Goal: Transaction & Acquisition: Purchase product/service

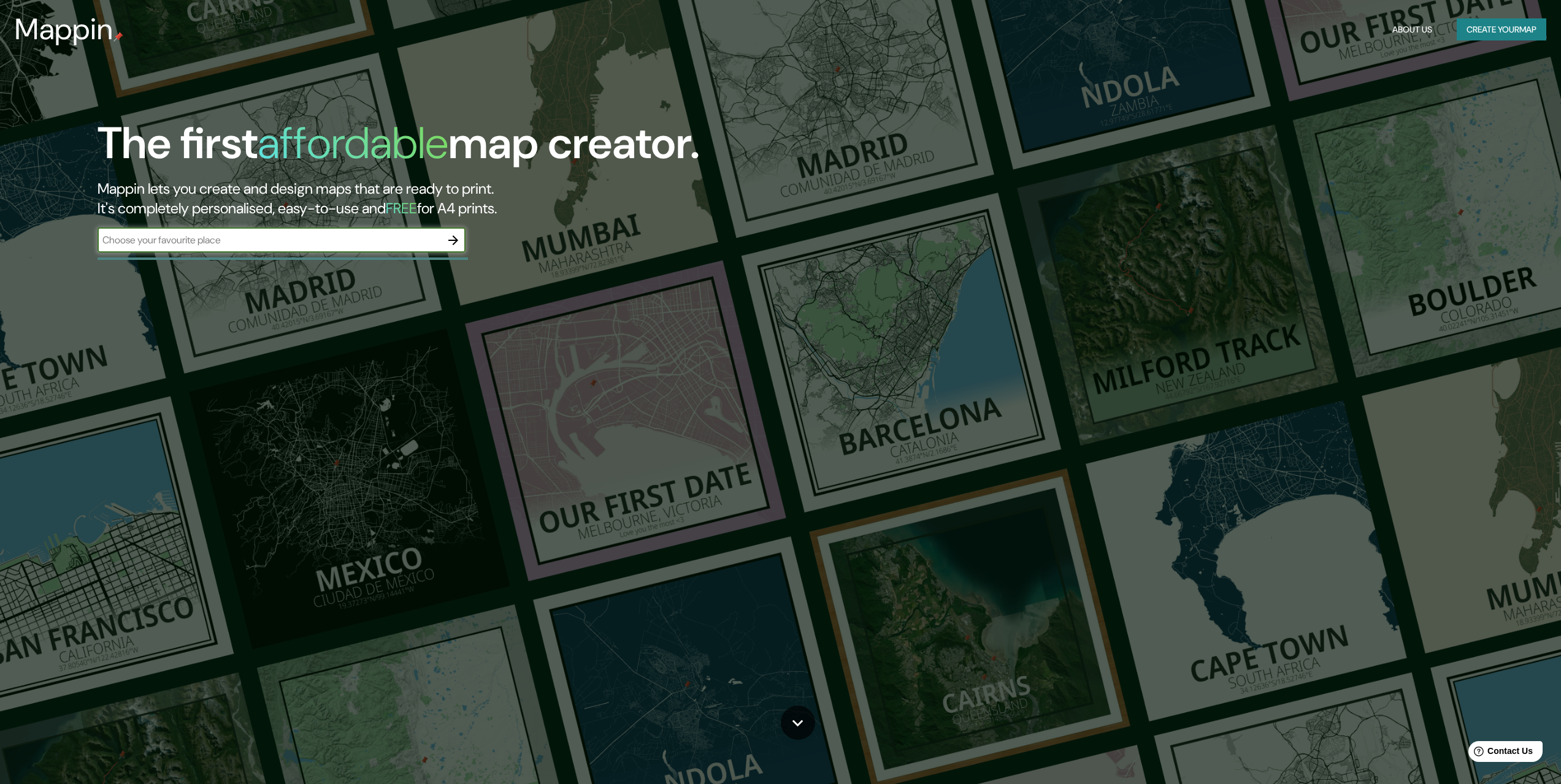
click at [361, 241] on input "text" at bounding box center [269, 240] width 344 height 14
type input "[GEOGRAPHIC_DATA]"
drag, startPoint x: 363, startPoint y: 241, endPoint x: 460, endPoint y: 236, distance: 97.1
click at [460, 236] on icon "button" at bounding box center [453, 240] width 15 height 15
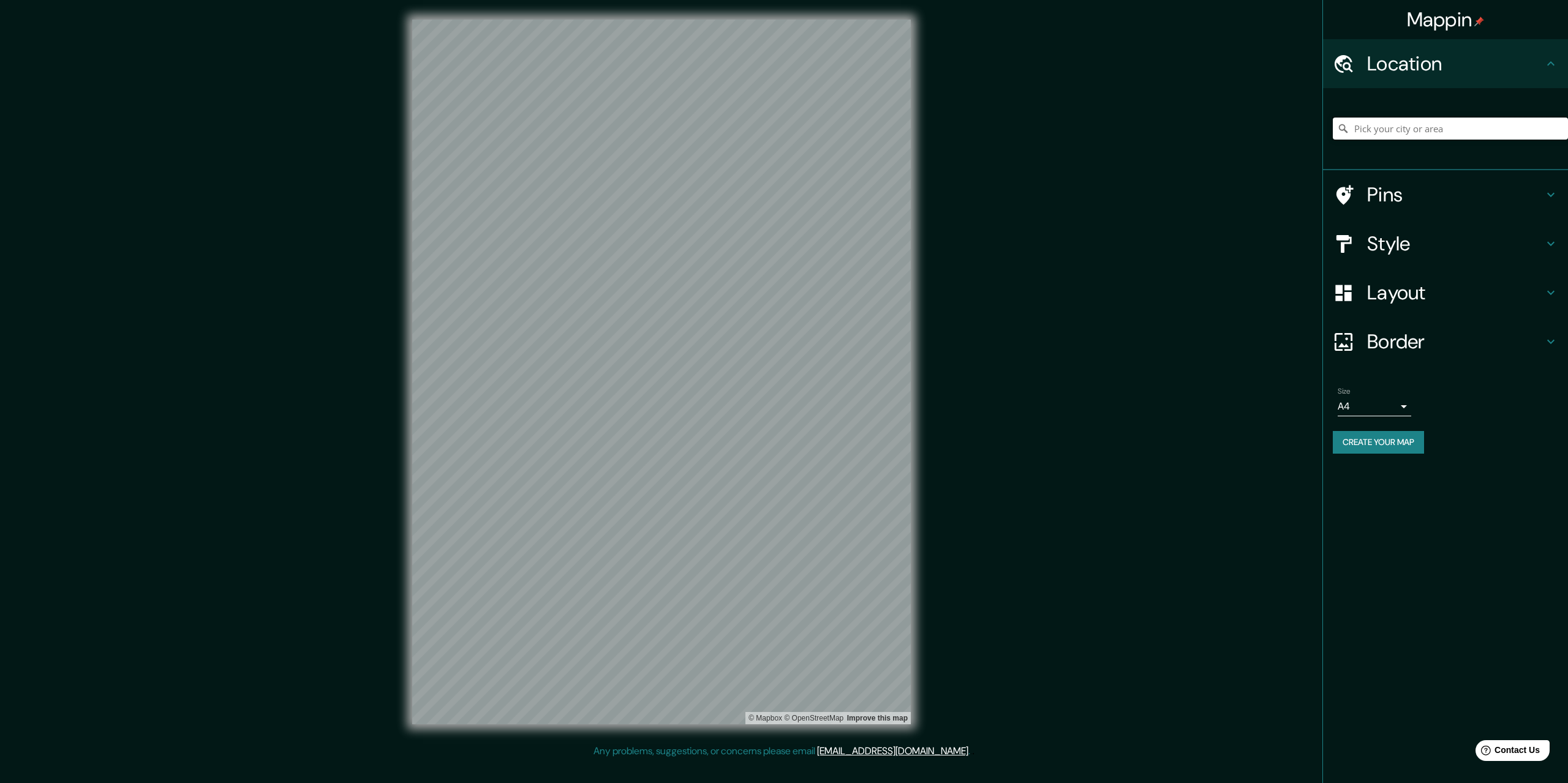
click at [1395, 138] on input "Pick your city or area" at bounding box center [1450, 128] width 235 height 22
click at [1400, 130] on input "Pick your city or area" at bounding box center [1450, 128] width 235 height 22
click at [1450, 133] on input "C" at bounding box center [1450, 128] width 235 height 22
type input "Cajamarca, Departamento de Cajamarca, Perú"
click at [1522, 244] on h4 "Style" at bounding box center [1455, 244] width 177 height 25
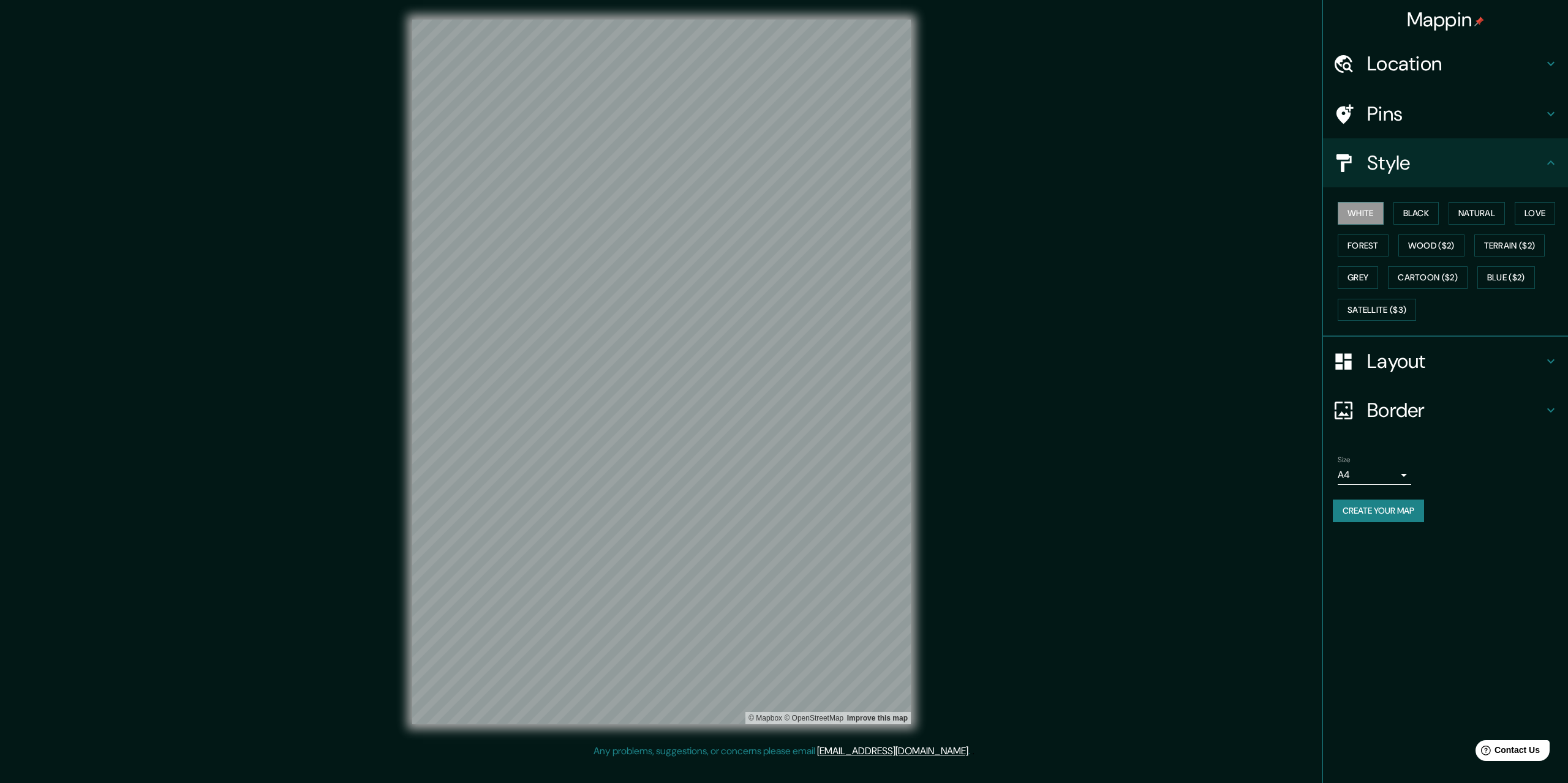
click at [1421, 199] on div "White Black Natural Love Forest Wood ($2) Terrain ($2) Grey Cartoon ($2) Blue (…" at bounding box center [1450, 261] width 235 height 128
click at [1429, 214] on button "Black" at bounding box center [1416, 213] width 46 height 23
click at [839, 356] on div at bounding box center [842, 356] width 9 height 9
click at [513, 434] on div at bounding box center [510, 434] width 9 height 9
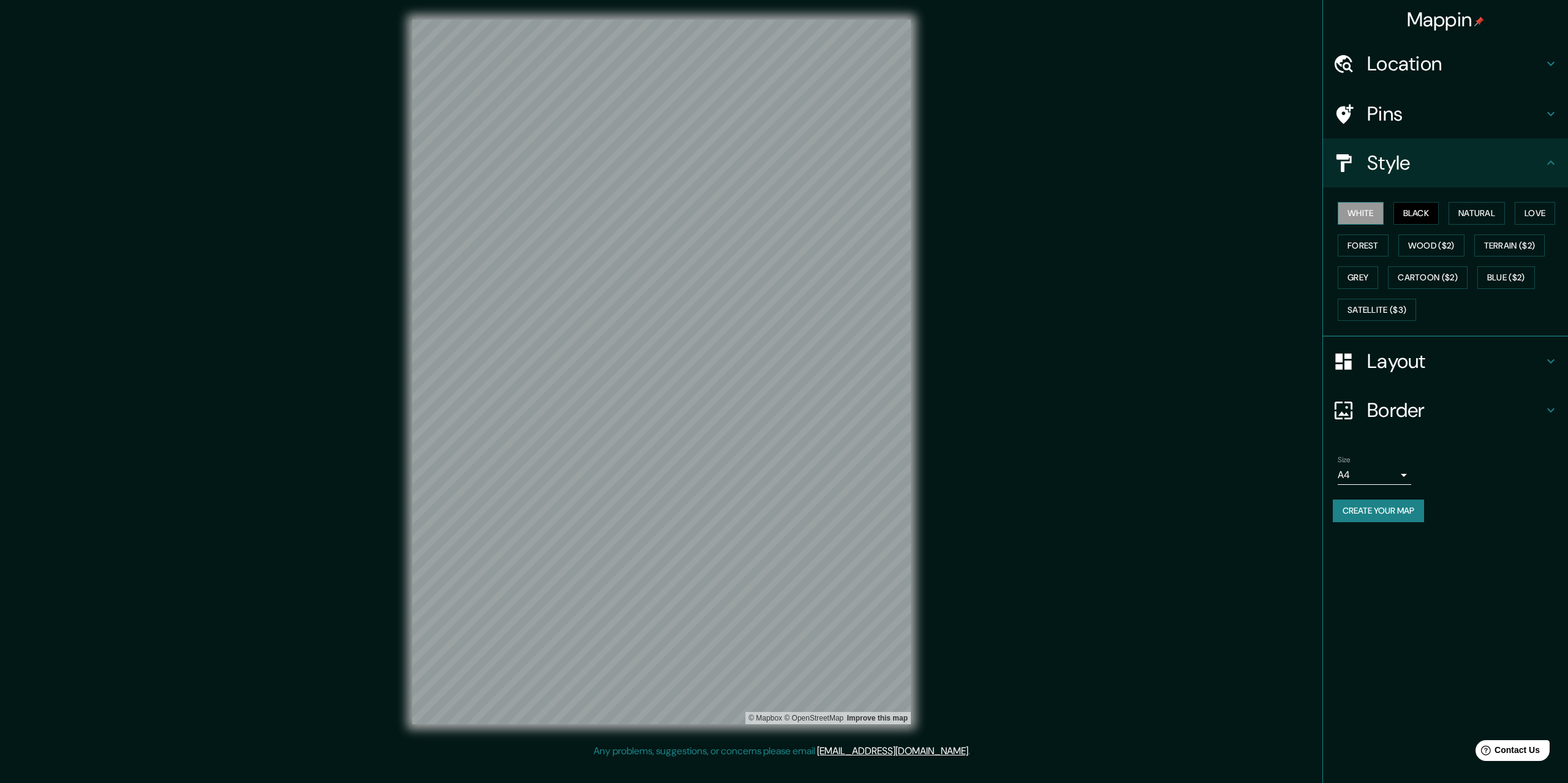
click at [1367, 220] on button "White" at bounding box center [1360, 213] width 46 height 23
click at [1478, 212] on button "Natural" at bounding box center [1476, 213] width 56 height 23
click at [1425, 217] on button "Black" at bounding box center [1416, 213] width 46 height 23
click at [1376, 211] on button "White" at bounding box center [1360, 213] width 46 height 23
click at [1411, 215] on button "Black" at bounding box center [1416, 213] width 46 height 23
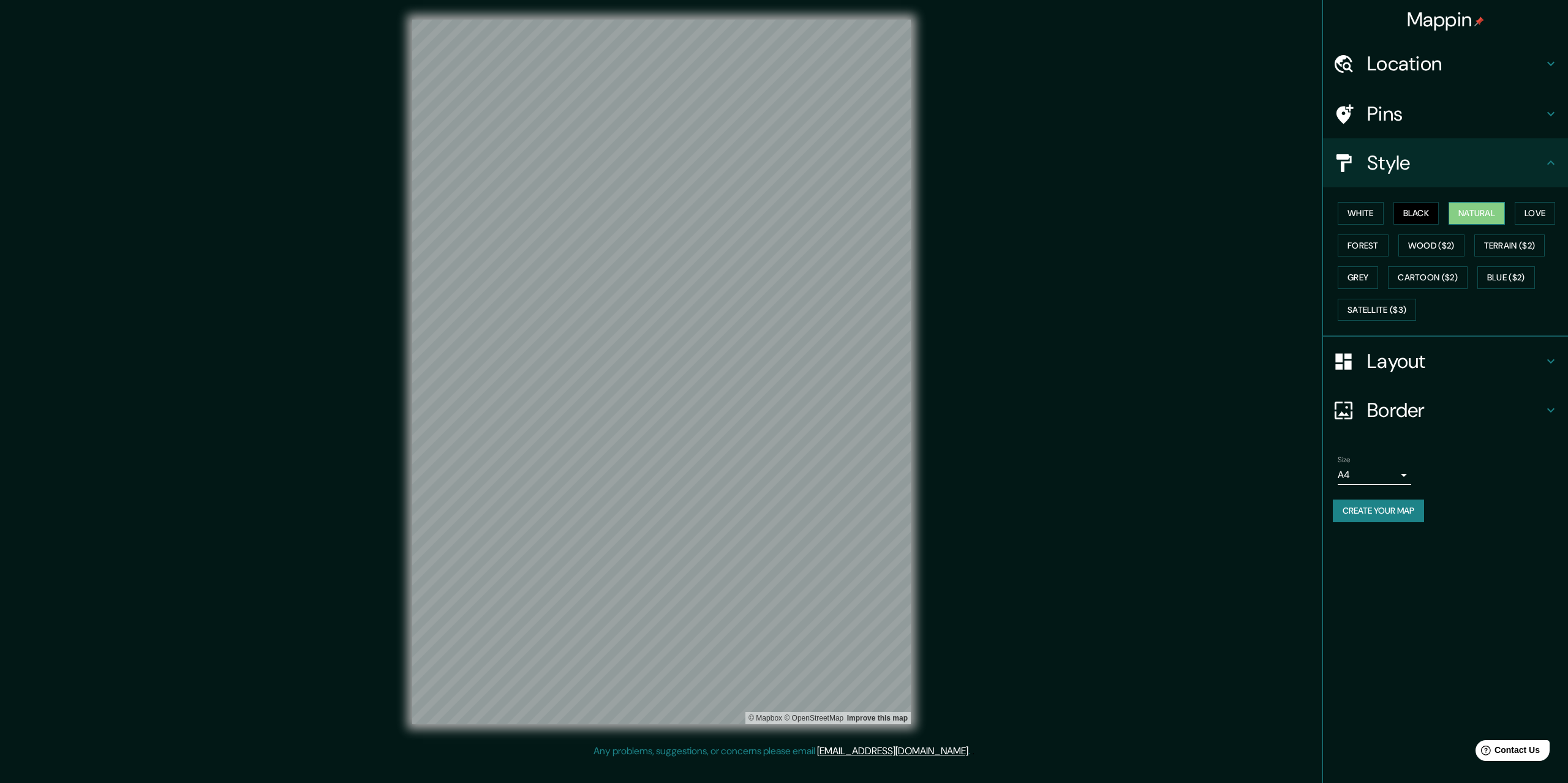
click at [1461, 207] on button "Natural" at bounding box center [1476, 213] width 56 height 23
click at [1419, 215] on button "Black" at bounding box center [1416, 213] width 46 height 23
drag, startPoint x: 1096, startPoint y: 353, endPoint x: 967, endPoint y: 423, distance: 146.8
click at [1093, 385] on div "Mappin Location Cajamarca, Departamento de Cajamarca, Perú Cajamarca Departamen…" at bounding box center [784, 382] width 1568 height 763
click at [1419, 370] on h4 "Layout" at bounding box center [1455, 361] width 177 height 25
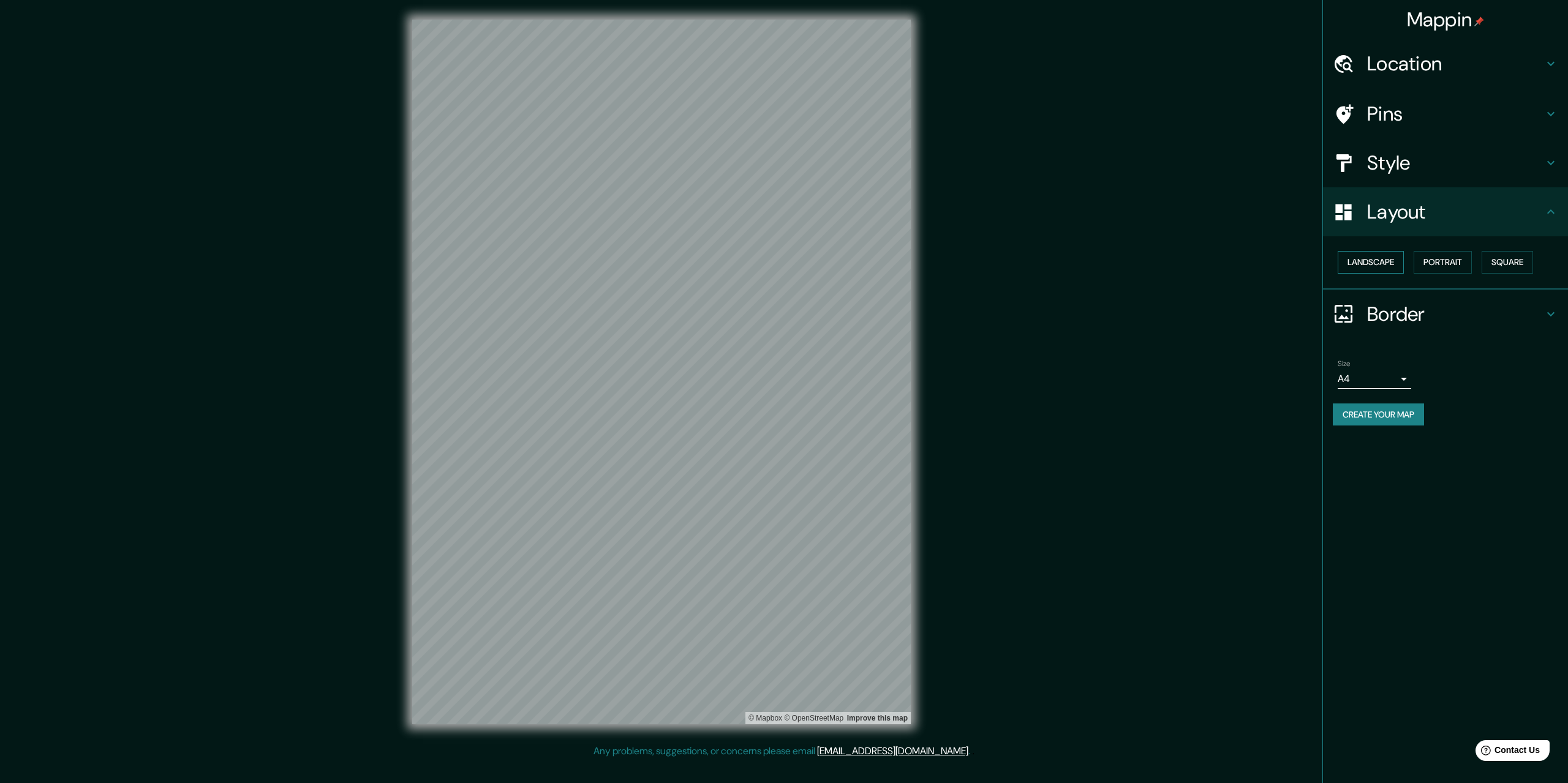
click at [1360, 268] on button "Landscape" at bounding box center [1370, 263] width 66 height 23
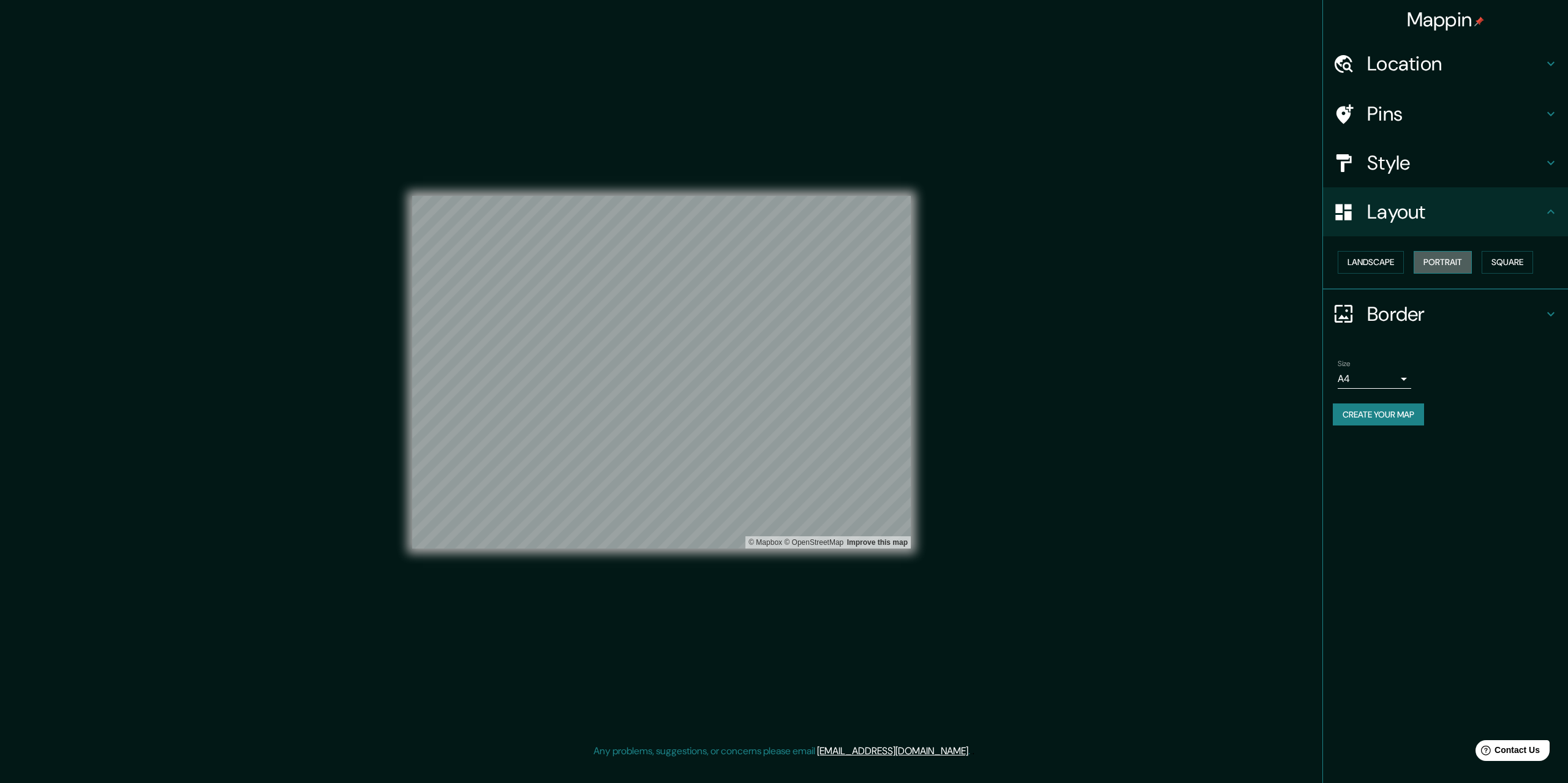
click at [1420, 264] on button "Portrait" at bounding box center [1443, 263] width 58 height 23
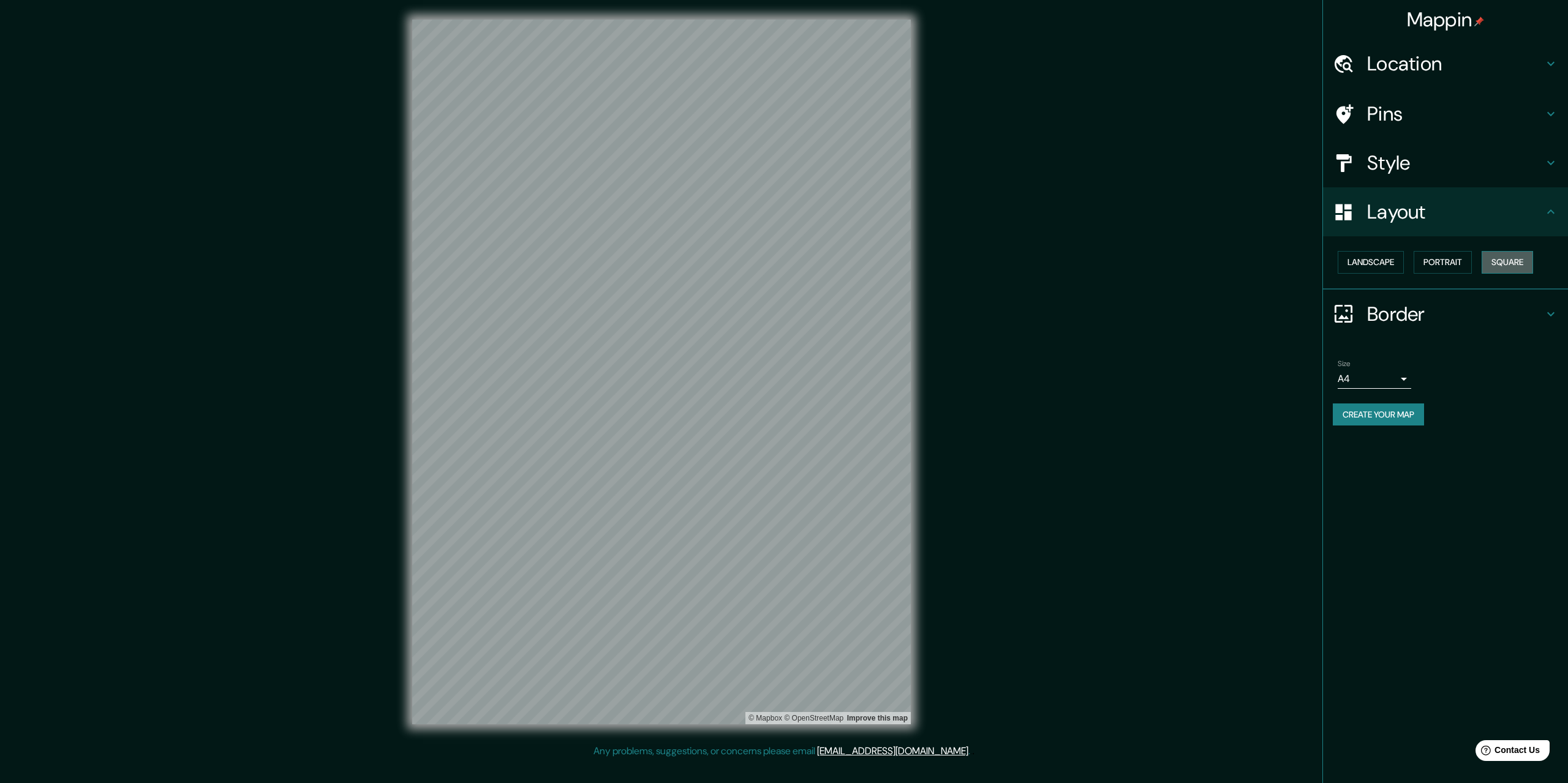
click at [1491, 262] on button "Square" at bounding box center [1507, 263] width 51 height 23
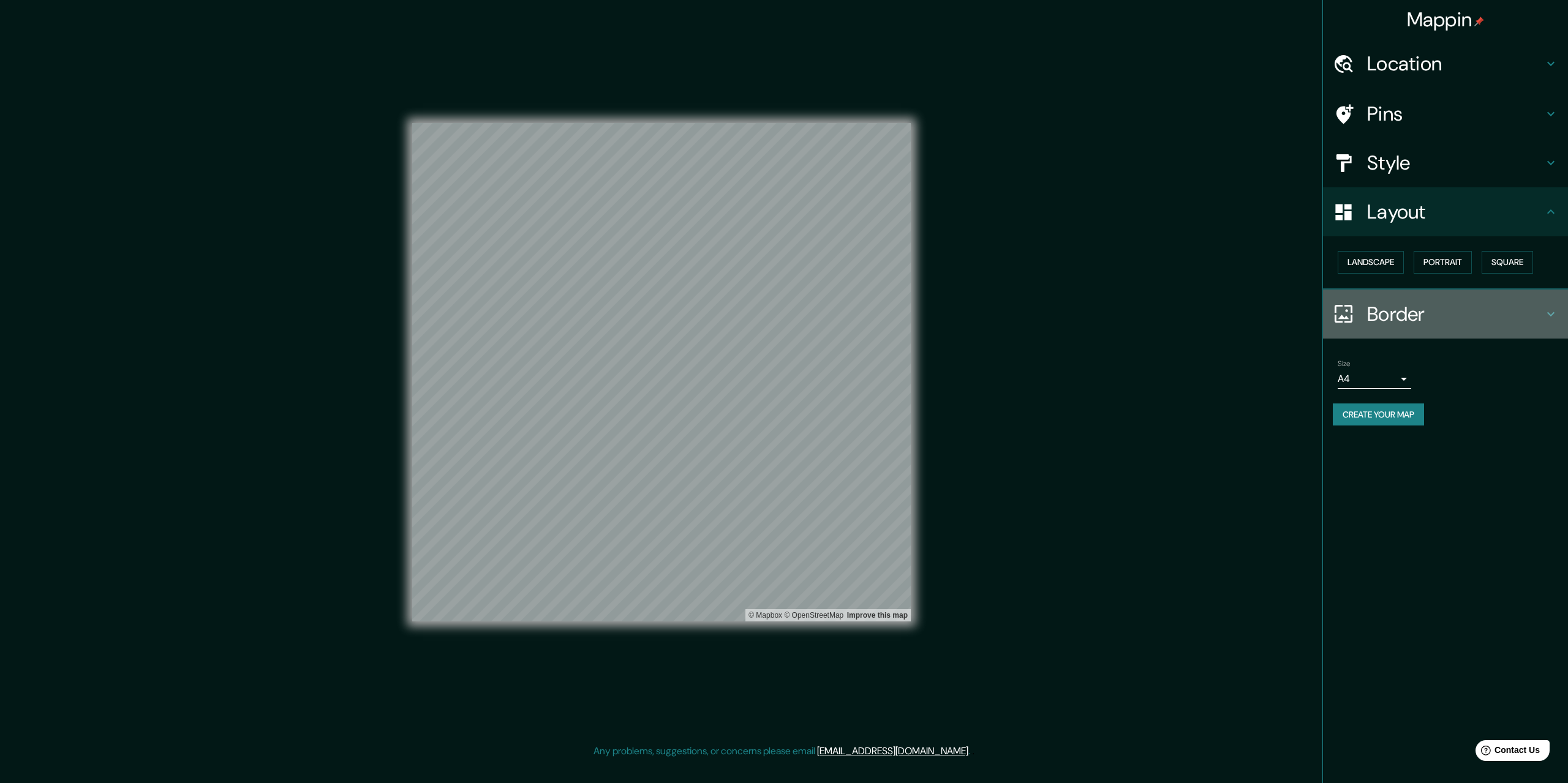
click at [1403, 331] on div "Border" at bounding box center [1445, 314] width 245 height 49
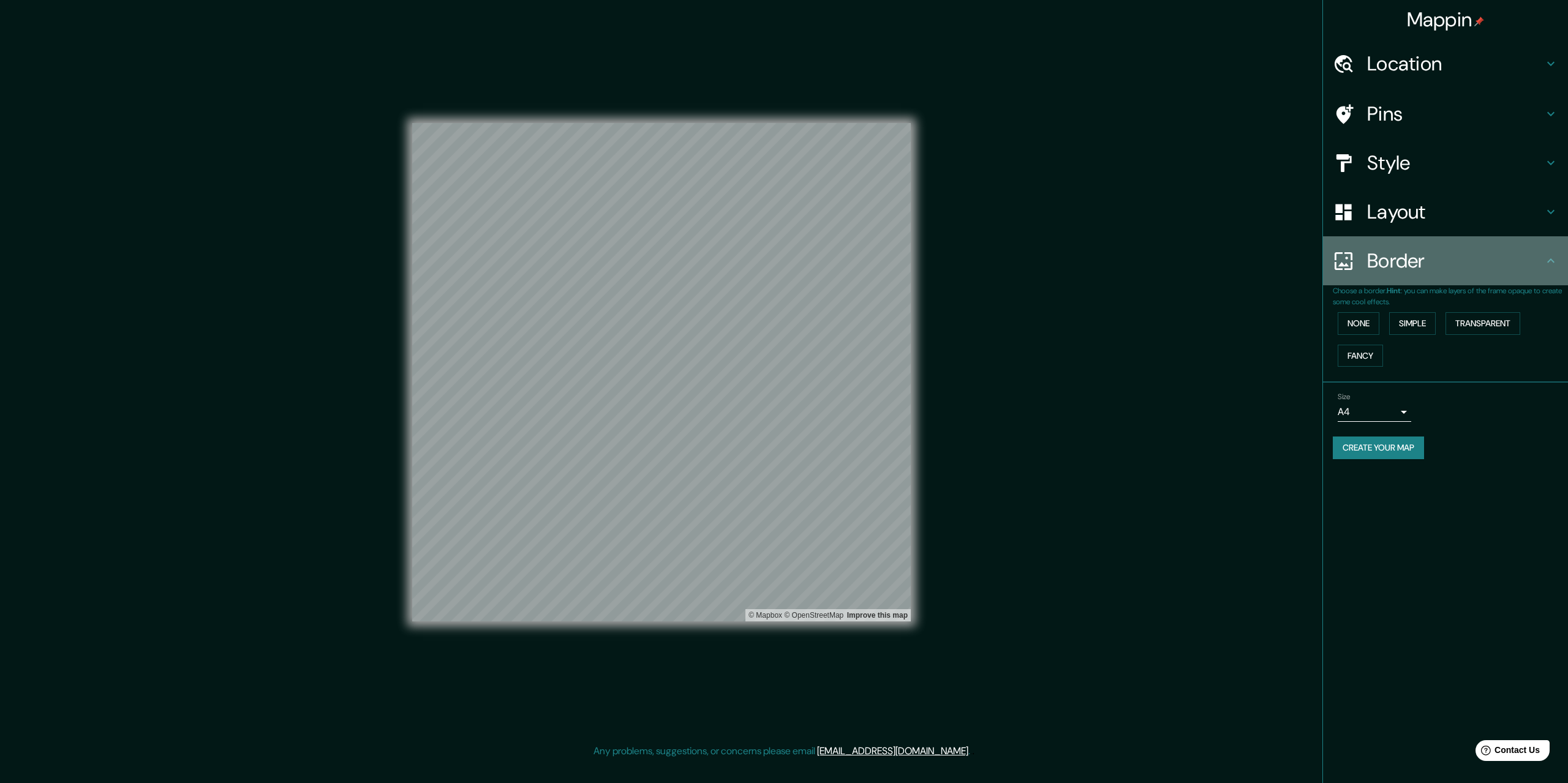
click at [1375, 272] on h4 "Border" at bounding box center [1455, 261] width 177 height 25
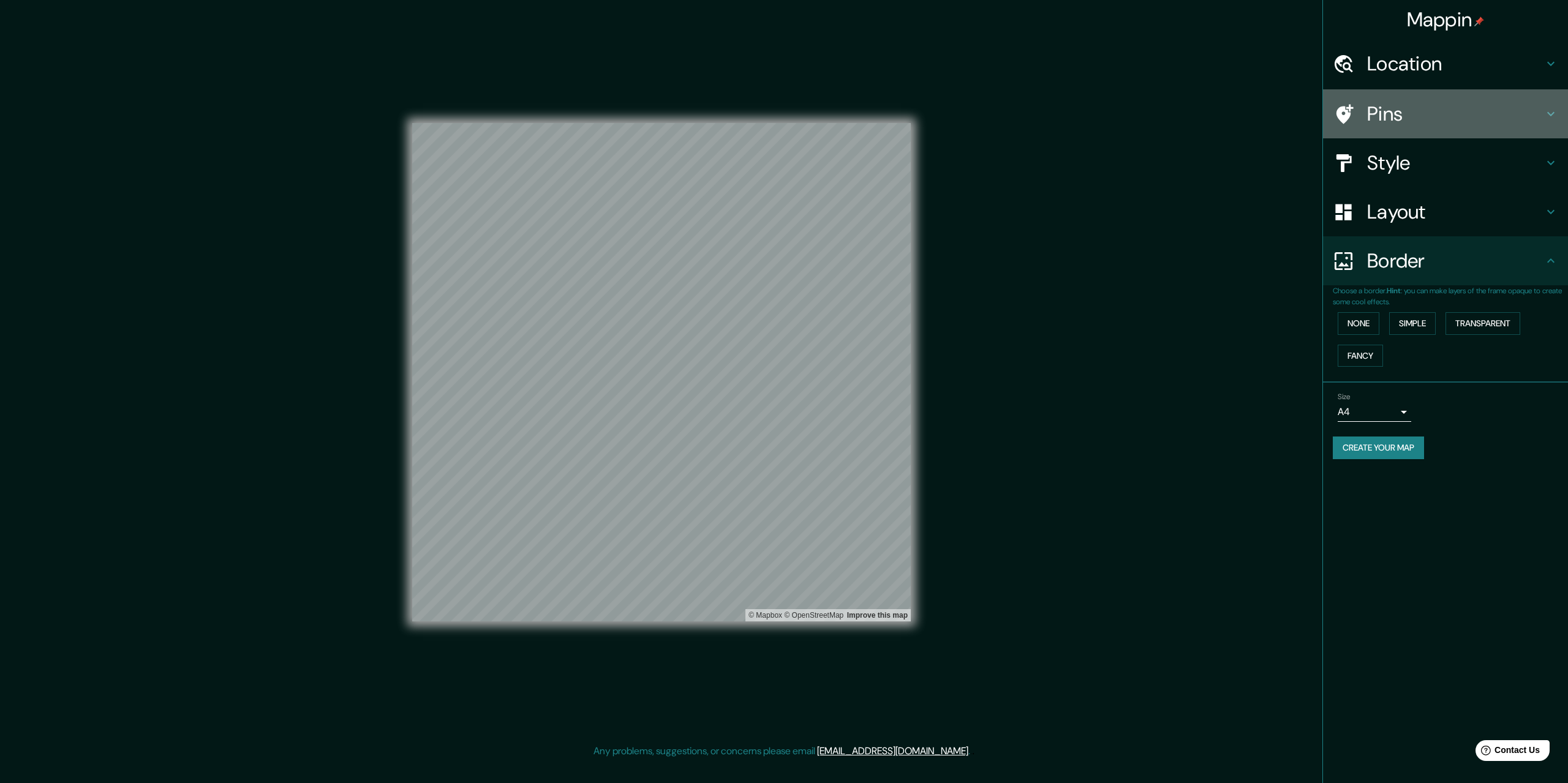
click at [1410, 120] on h4 "Pins" at bounding box center [1455, 114] width 177 height 25
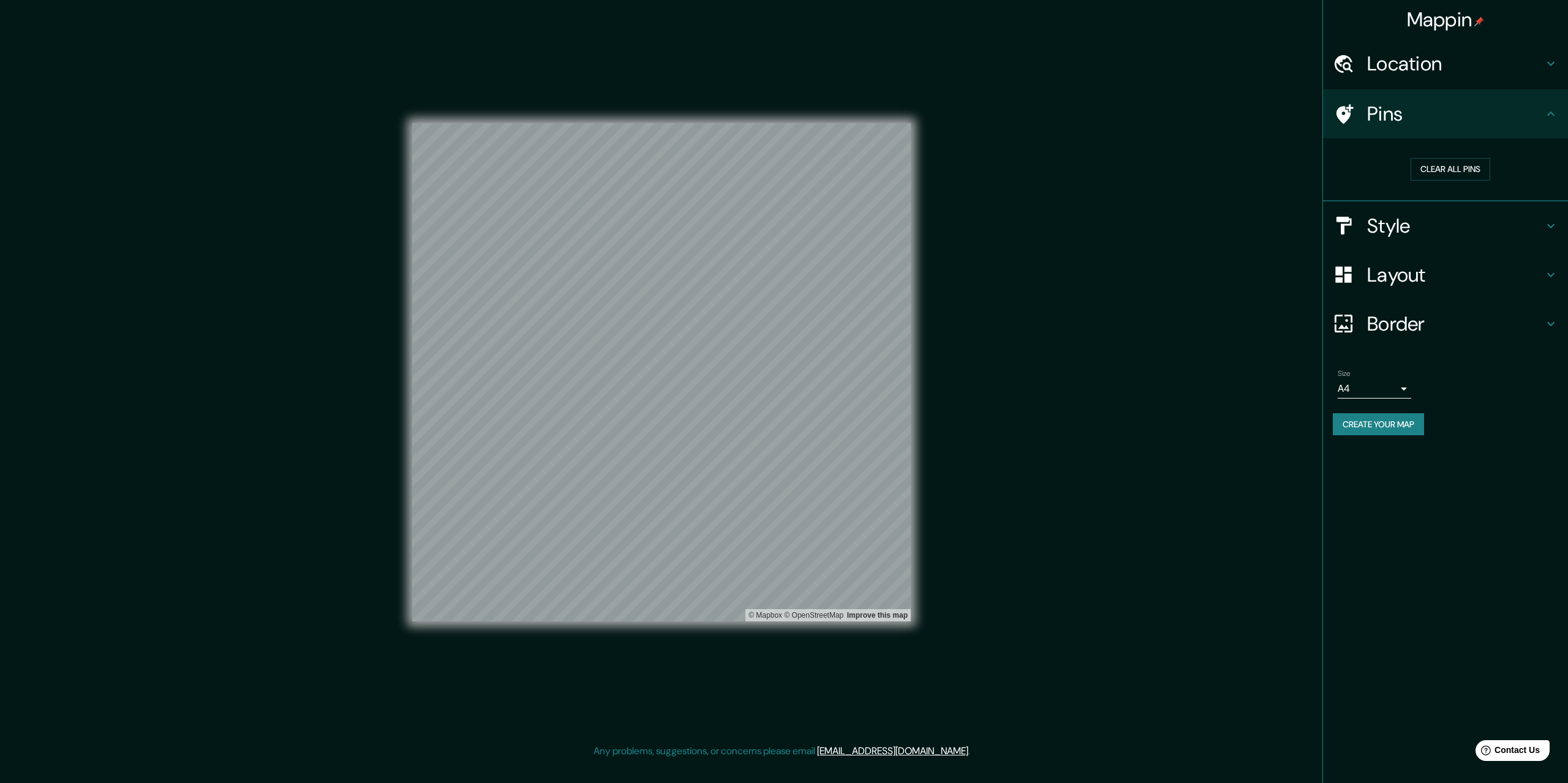
click at [1387, 242] on div "Style" at bounding box center [1445, 225] width 245 height 49
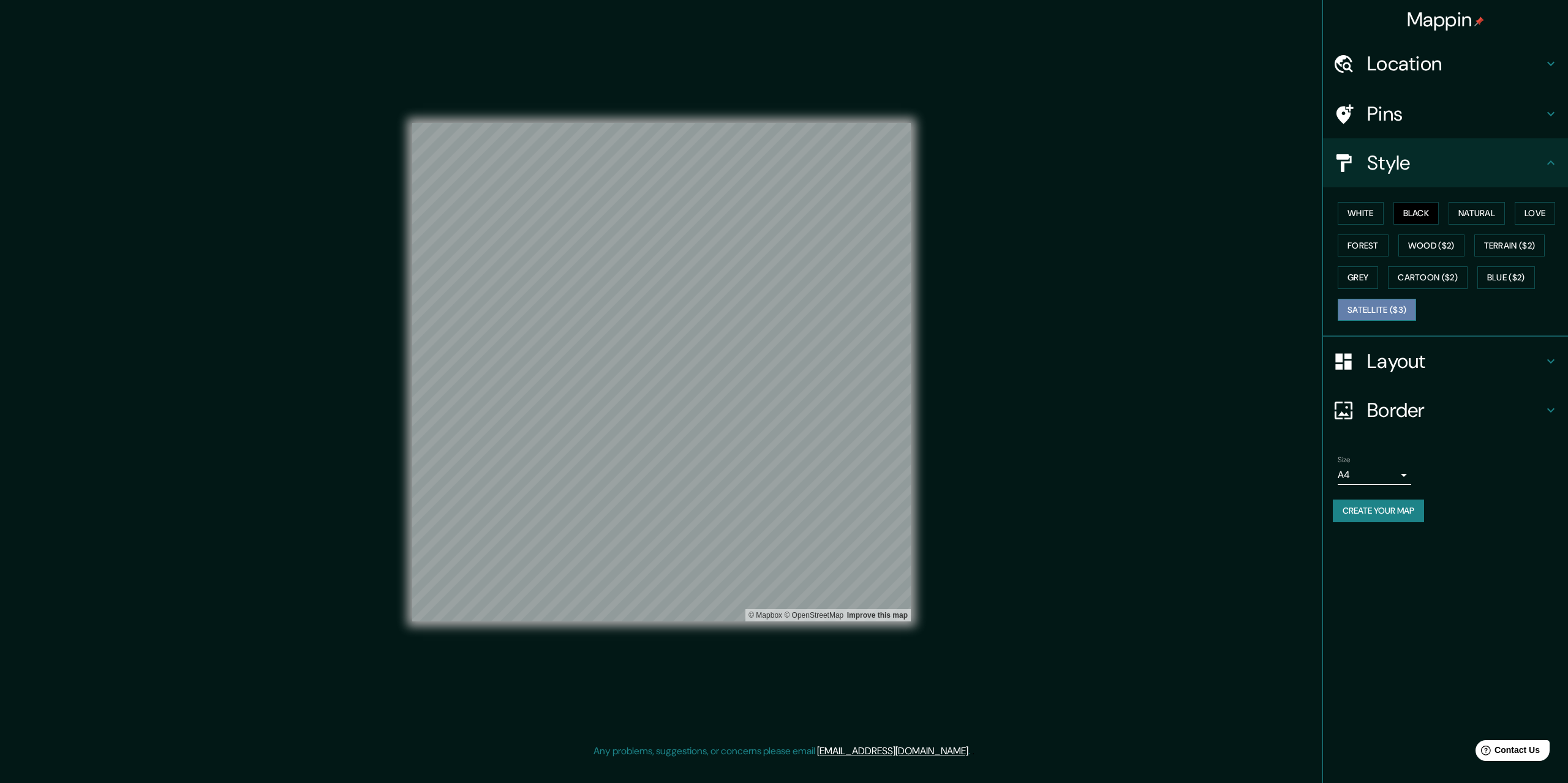
click at [1373, 310] on button "Satellite ($3)" at bounding box center [1377, 310] width 78 height 23
click at [1359, 285] on button "Grey" at bounding box center [1358, 278] width 41 height 23
click at [1453, 268] on button "Cartoon ($2)" at bounding box center [1427, 278] width 80 height 23
click at [1516, 285] on button "Blue ($2)" at bounding box center [1506, 278] width 58 height 23
drag, startPoint x: 1506, startPoint y: 250, endPoint x: 1497, endPoint y: 442, distance: 192.2
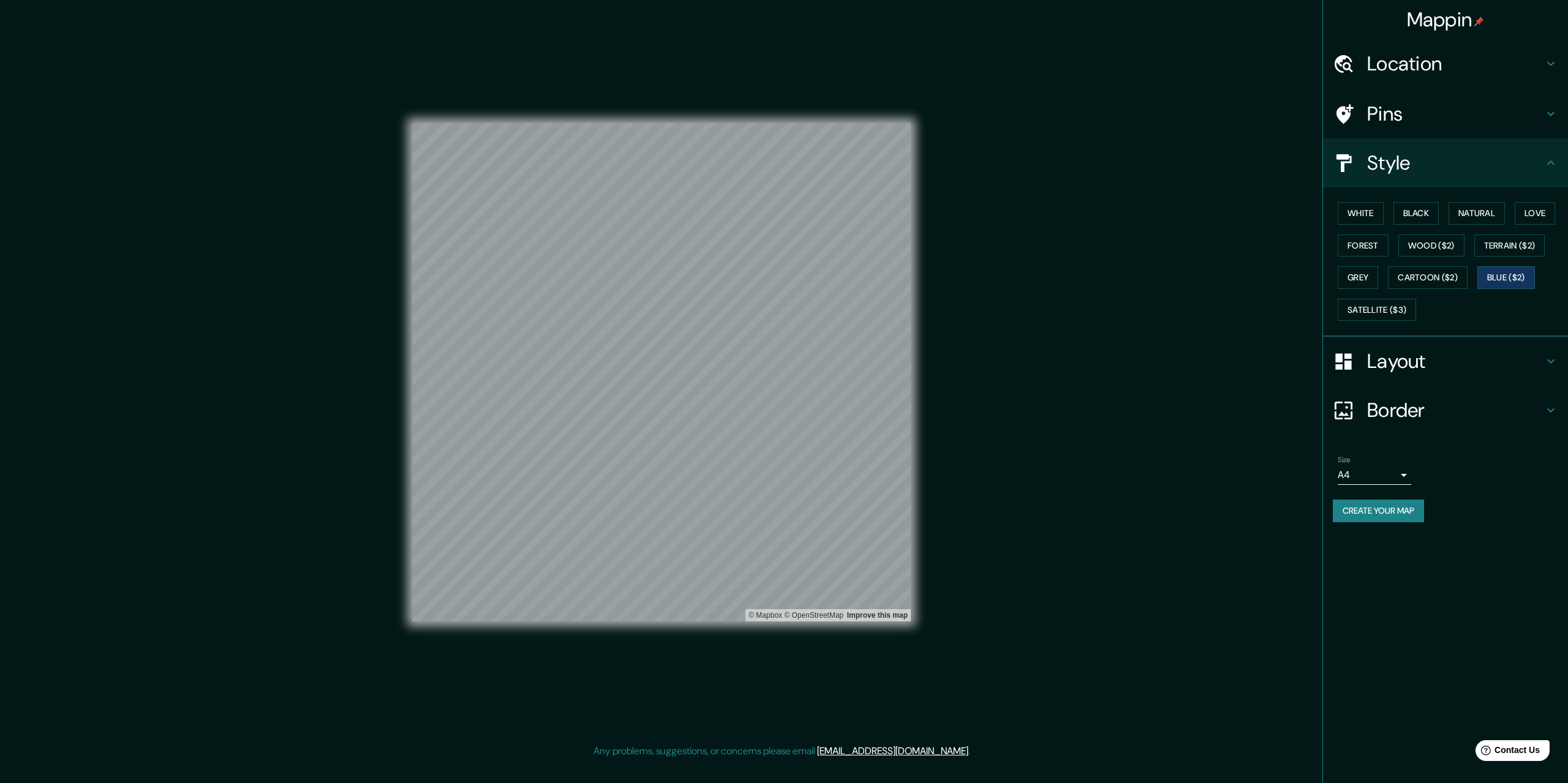
click at [1497, 442] on ul "Location Cajamarca, Departamento de Cajamarca, Perú Cajamarca Departamento de C…" at bounding box center [1445, 288] width 245 height 498
drag, startPoint x: 915, startPoint y: 480, endPoint x: 1448, endPoint y: 679, distance: 568.9
click at [1448, 679] on div "Mappin Location Cajamarca, Departamento de Cajamarca, Perú Cajamarca Departamen…" at bounding box center [1445, 391] width 246 height 783
click at [1443, 689] on div "Mappin Location Cajamarca, Departamento de Cajamarca, Perú Cajamarca Departamen…" at bounding box center [1445, 391] width 246 height 783
click at [1443, 689] on div "Mappin Location Cajamarca, Departamento de Cajamarca, Perú Cajamarca Departamen…" at bounding box center [1445, 391] width 246 height 783
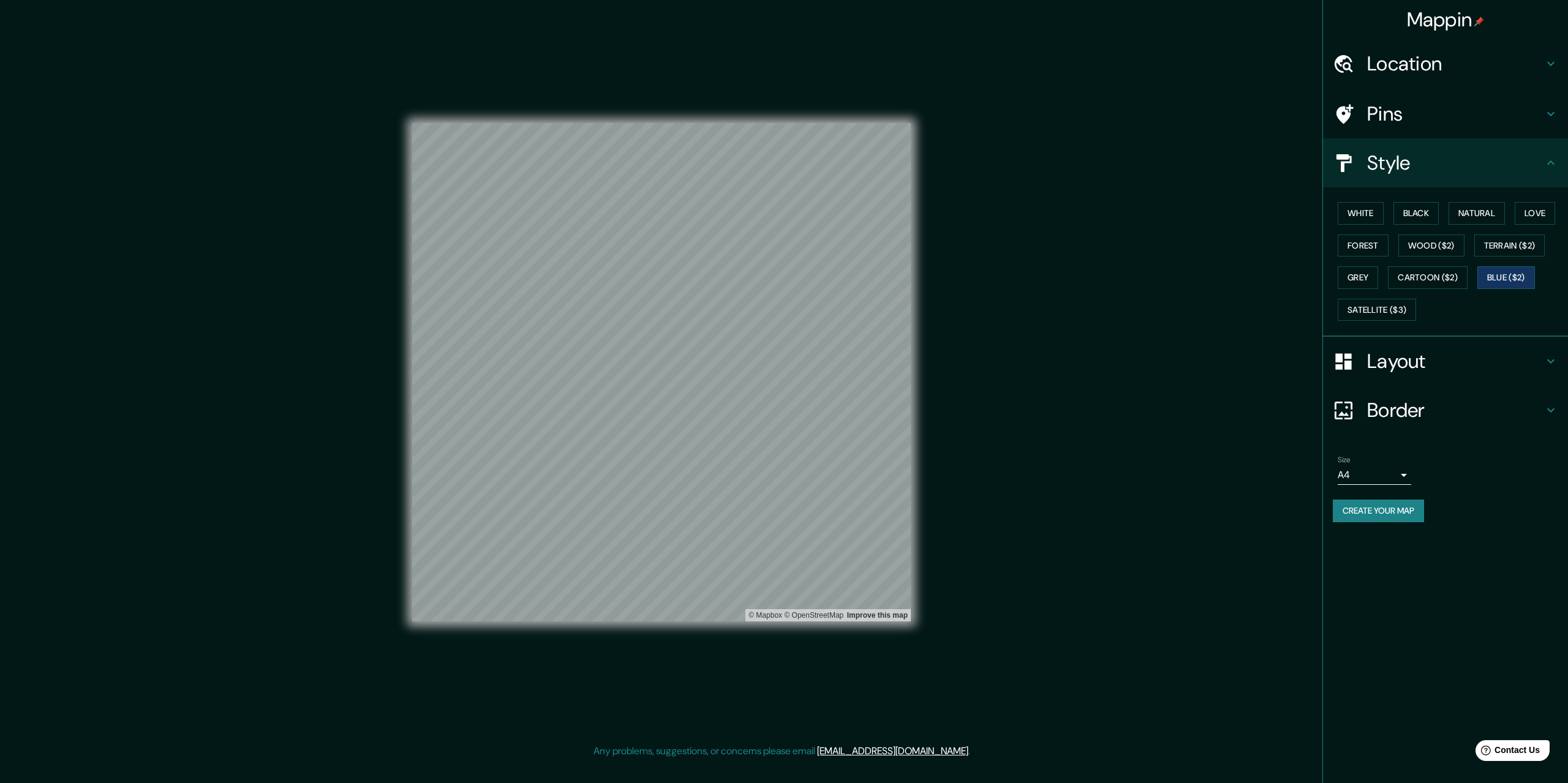
click at [1442, 688] on div "Mappin Location Cajamarca, Departamento de Cajamarca, Perú Cajamarca Departamen…" at bounding box center [1445, 391] width 246 height 783
click at [1488, 240] on button "Terrain ($2)" at bounding box center [1510, 246] width 71 height 23
click at [1441, 241] on button "Wood ($2)" at bounding box center [1431, 246] width 66 height 23
click at [1358, 239] on button "Forest" at bounding box center [1363, 246] width 51 height 23
click at [1358, 503] on button "Create your map" at bounding box center [1378, 511] width 91 height 23
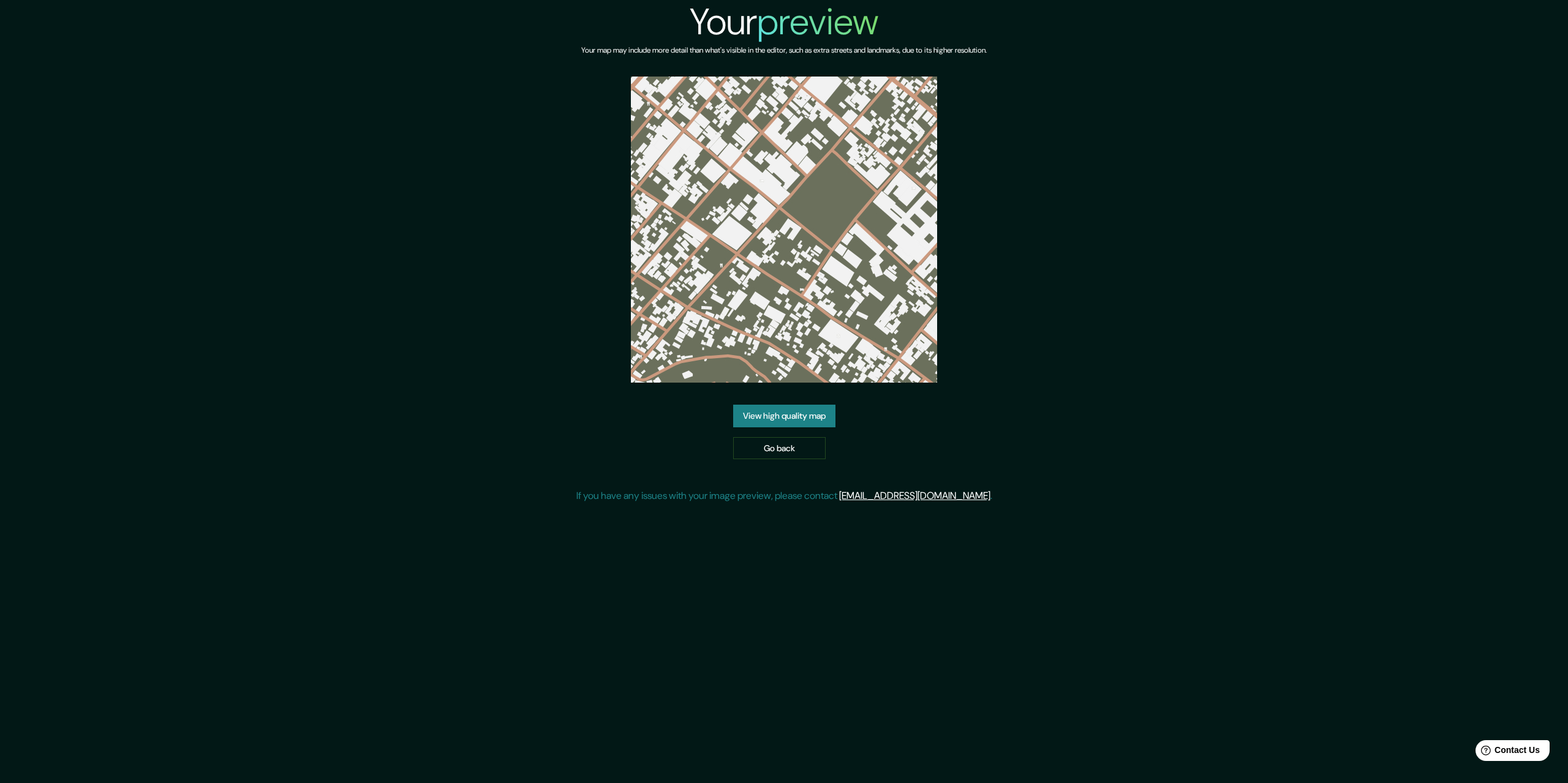
click at [764, 411] on link "View high quality map" at bounding box center [784, 416] width 103 height 23
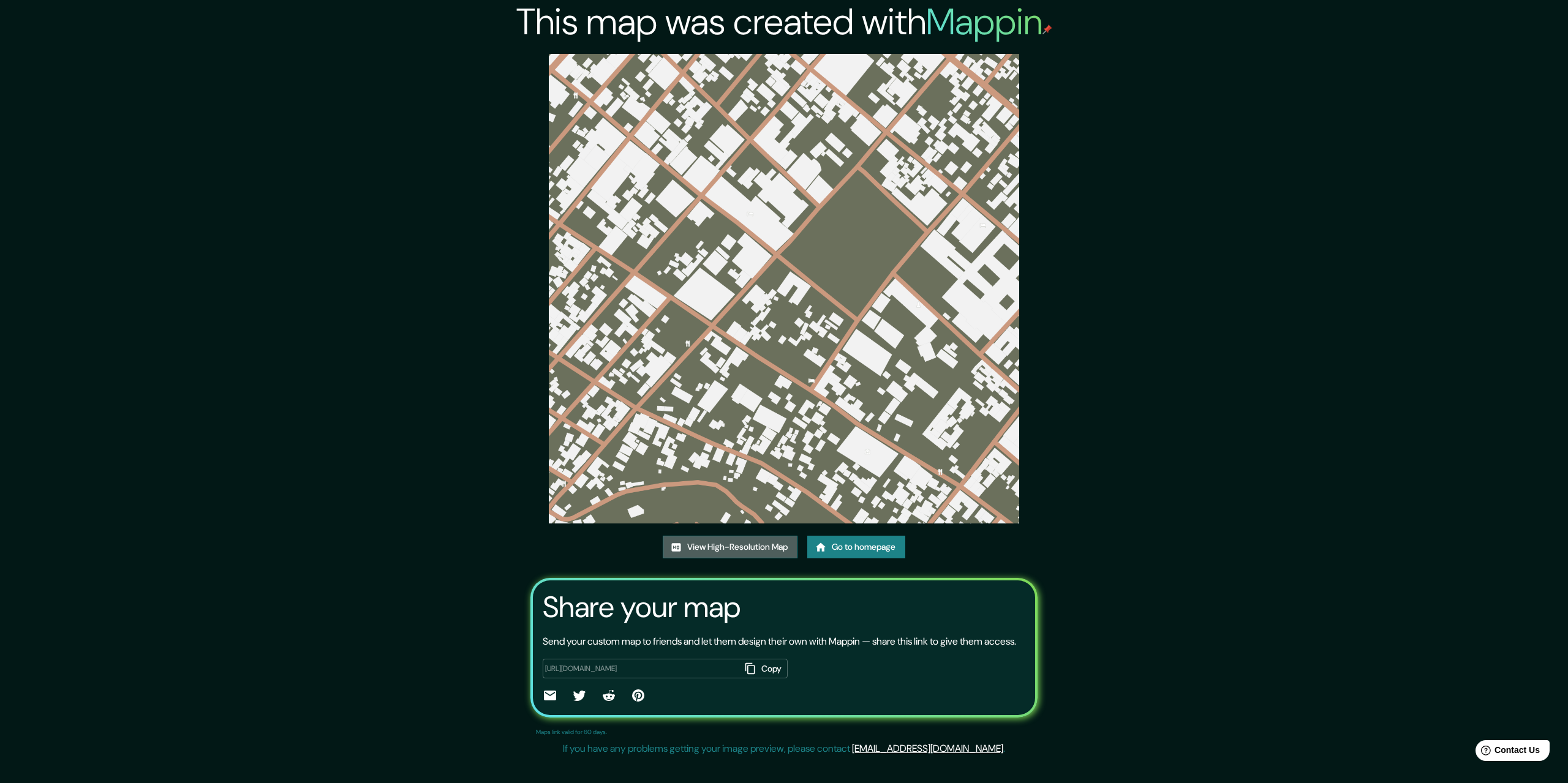
click at [717, 539] on link "View High-Resolution Map" at bounding box center [730, 548] width 135 height 23
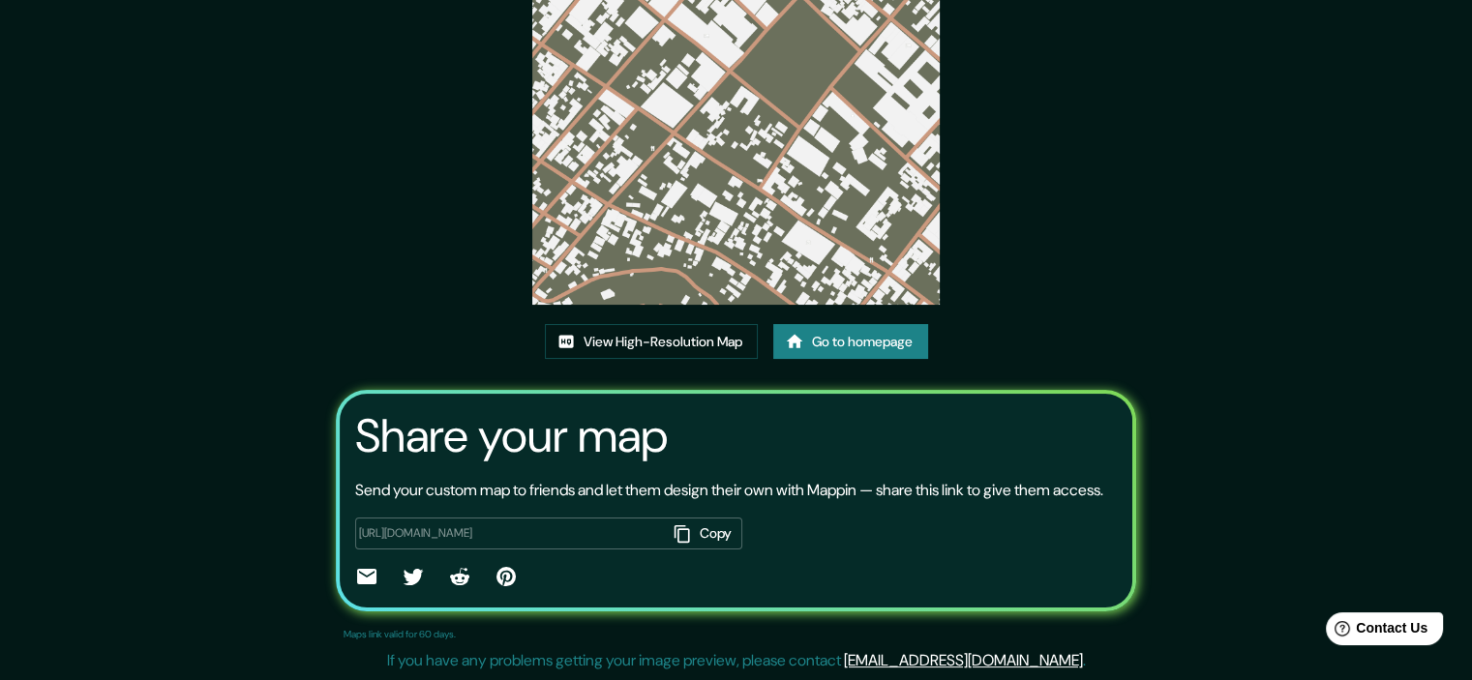
scroll to position [211, 0]
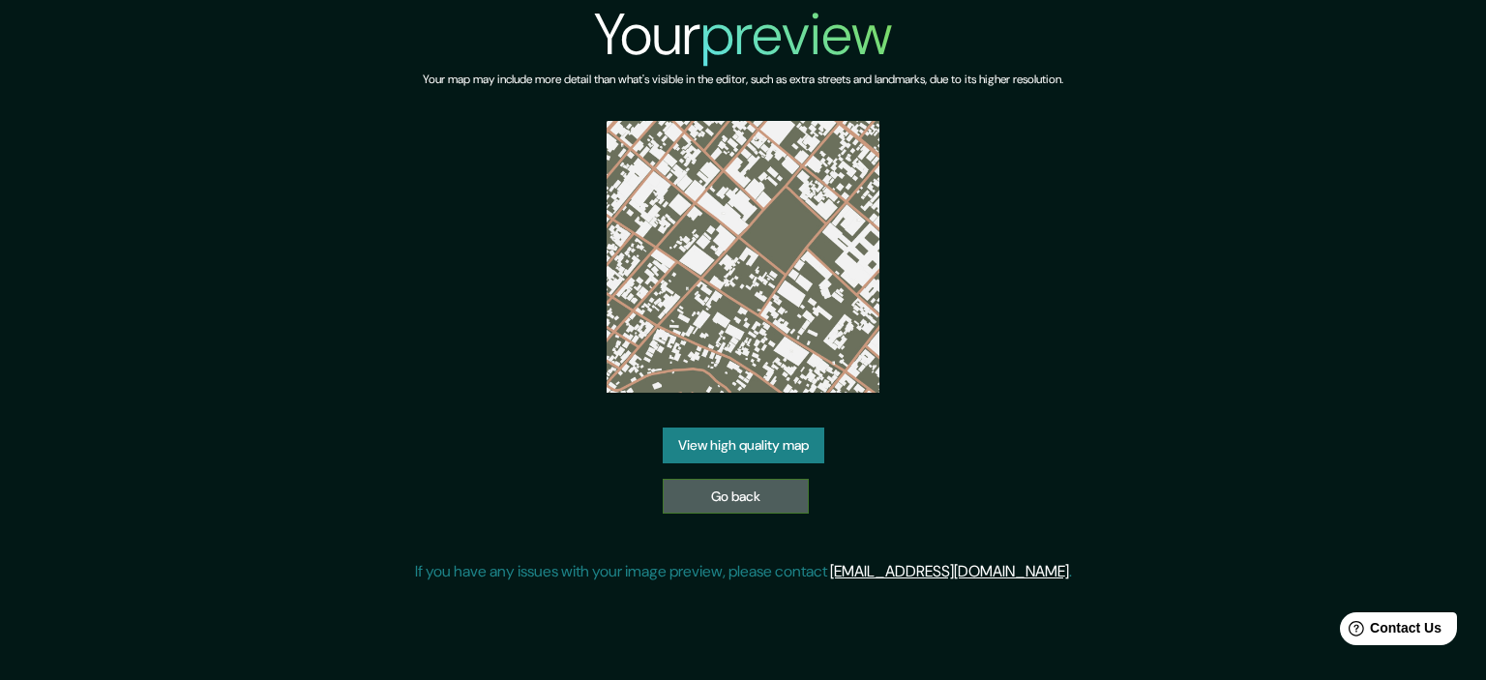
click at [766, 493] on link "Go back" at bounding box center [736, 497] width 146 height 36
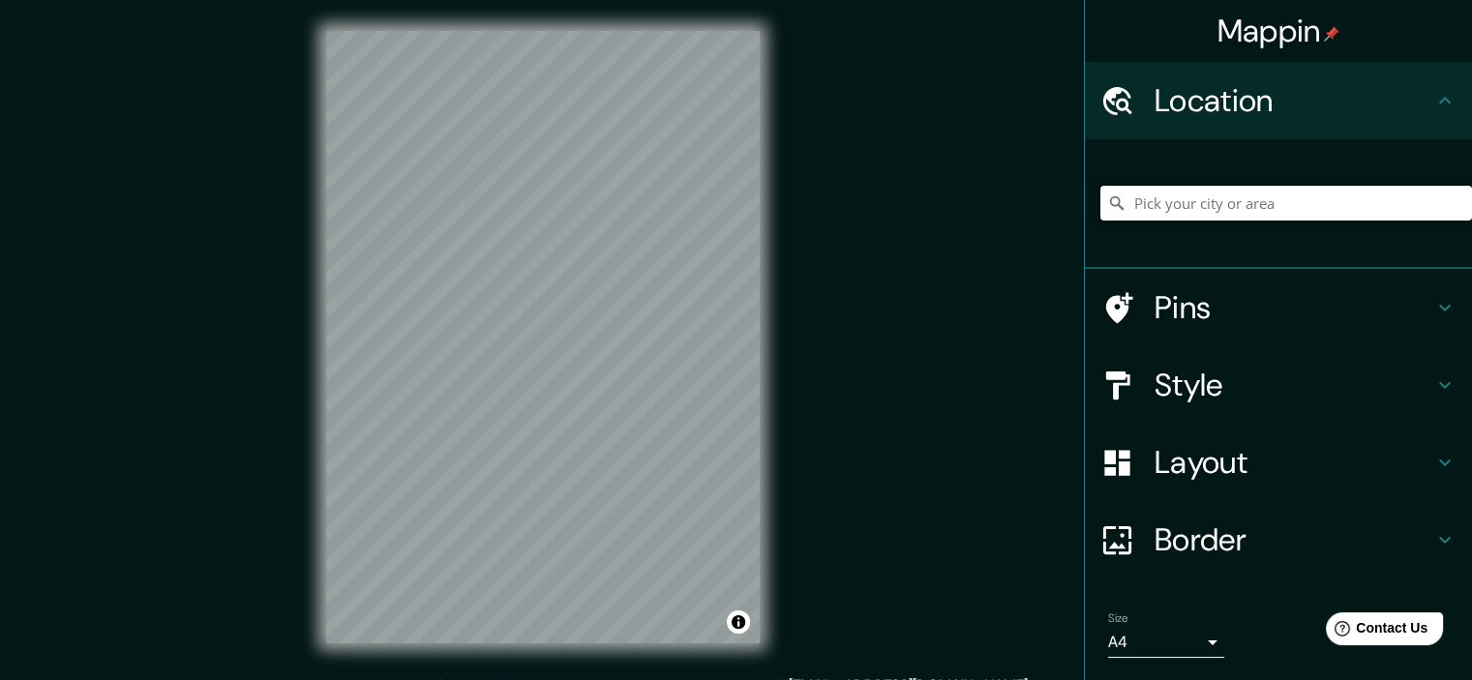
click at [1295, 196] on input "Pick your city or area" at bounding box center [1286, 203] width 372 height 35
click at [1199, 205] on input "Cajamar, São Paulo, Brasil" at bounding box center [1286, 203] width 372 height 35
drag, startPoint x: 1340, startPoint y: 200, endPoint x: 1174, endPoint y: 177, distance: 168.0
click at [1174, 177] on div "Cajamar, São Paulo, Brasil" at bounding box center [1286, 203] width 372 height 97
type input "Cajamarca, [GEOGRAPHIC_DATA][PERSON_NAME], [GEOGRAPHIC_DATA]"
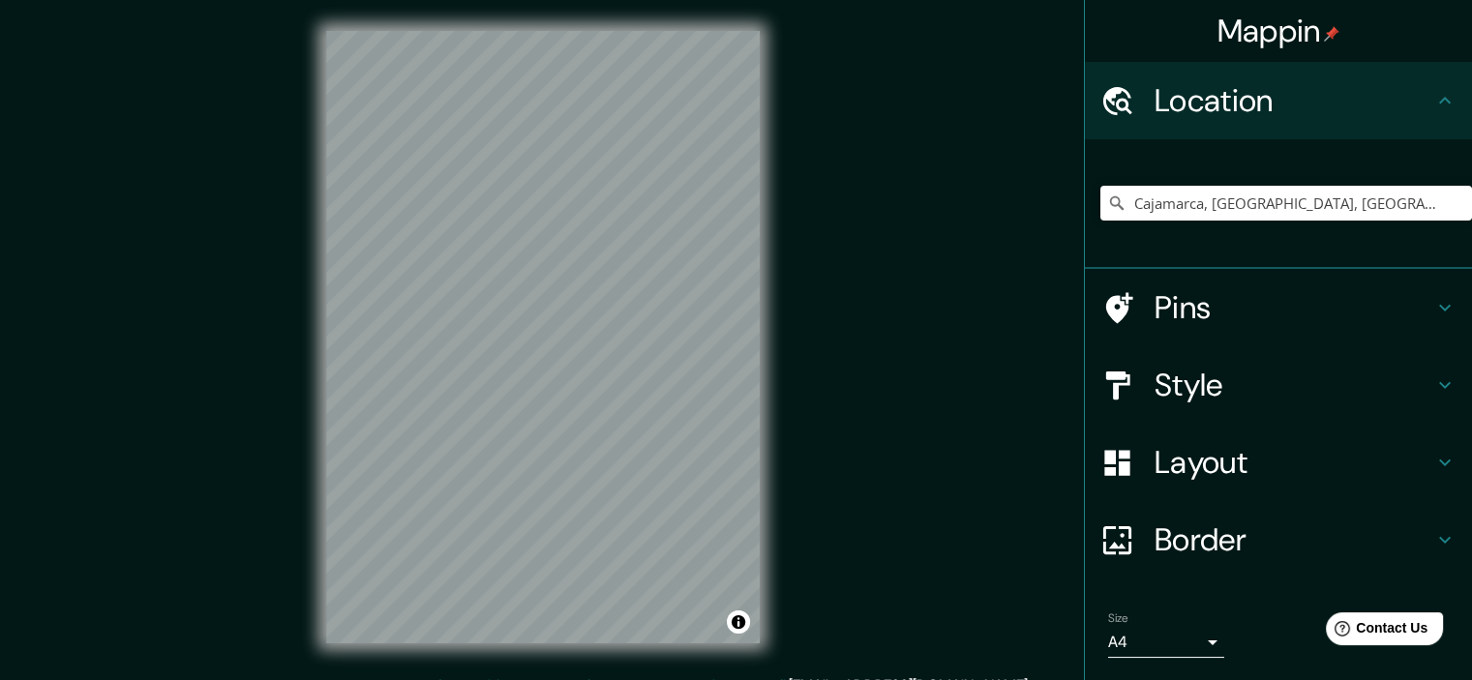
click at [1200, 400] on h4 "Style" at bounding box center [1293, 385] width 279 height 39
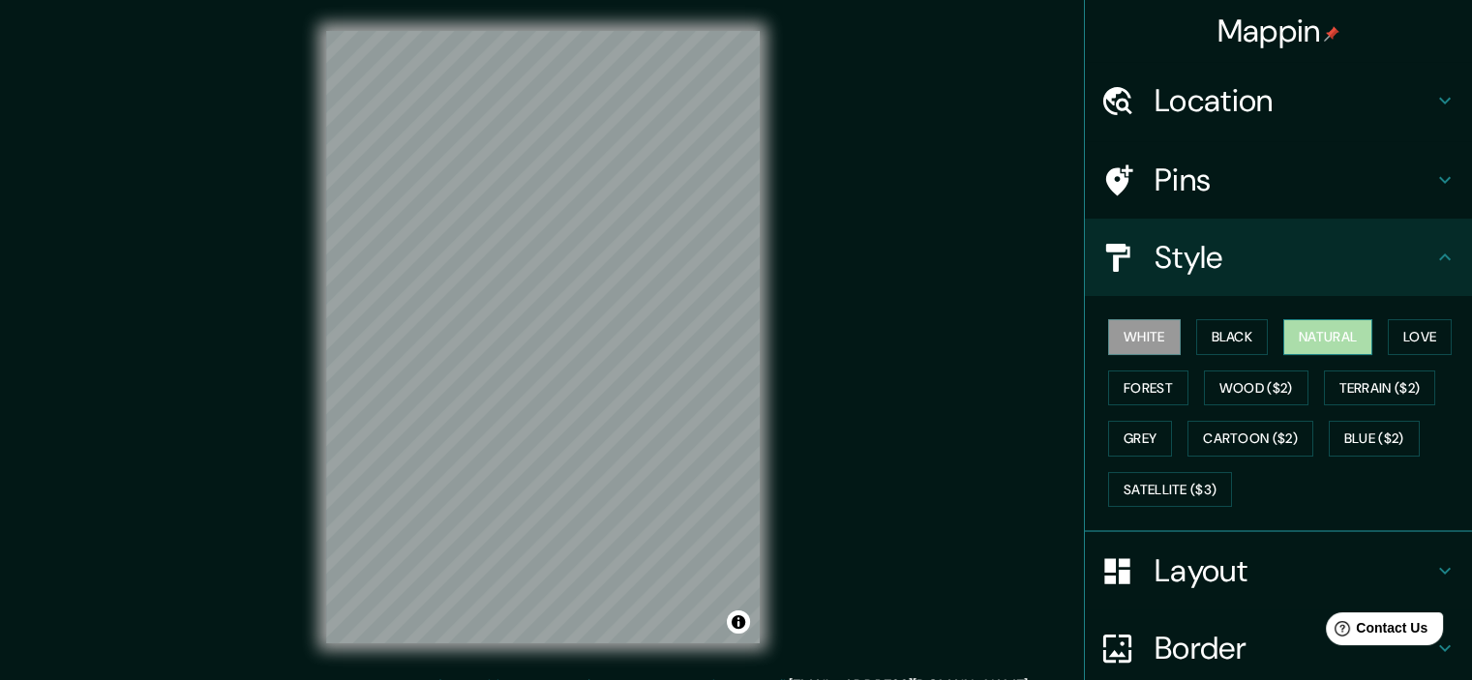
drag, startPoint x: 1285, startPoint y: 339, endPoint x: 1301, endPoint y: 338, distance: 16.5
click at [1286, 339] on button "Natural" at bounding box center [1327, 337] width 89 height 36
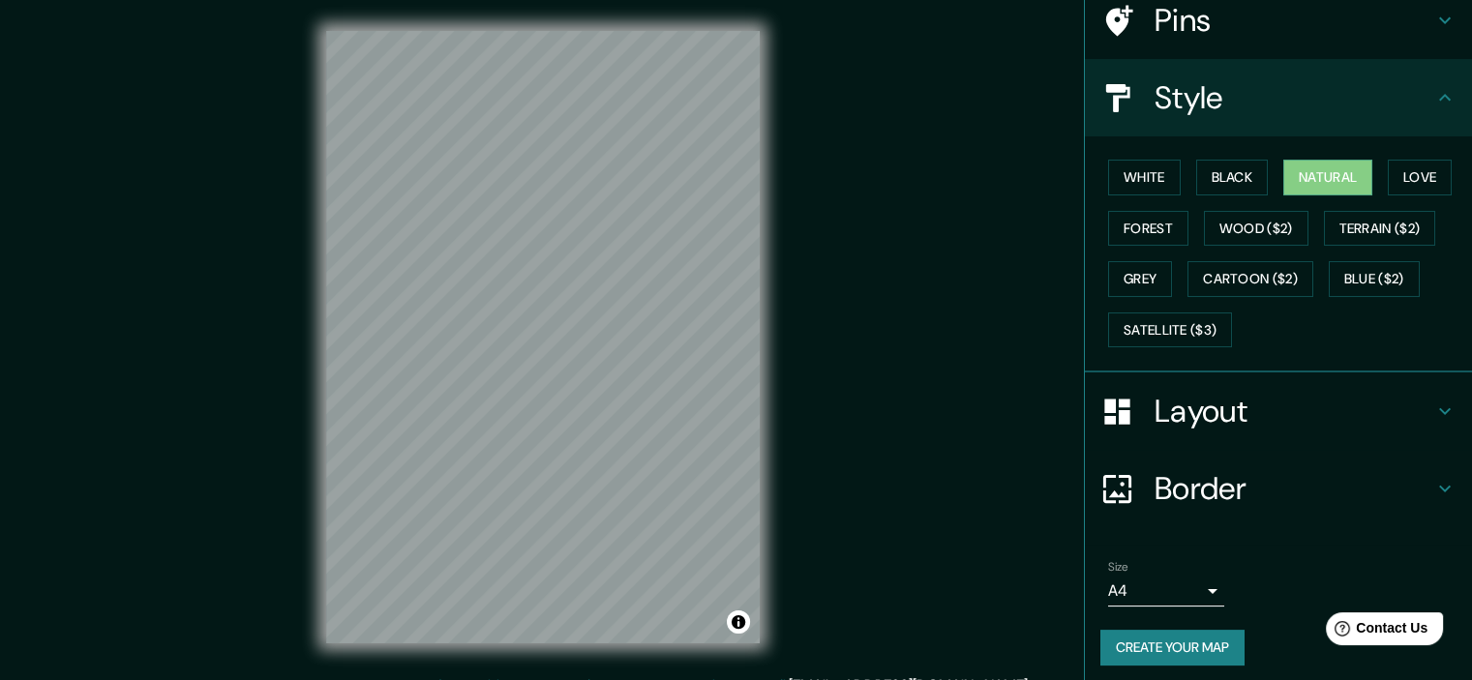
scroll to position [164, 0]
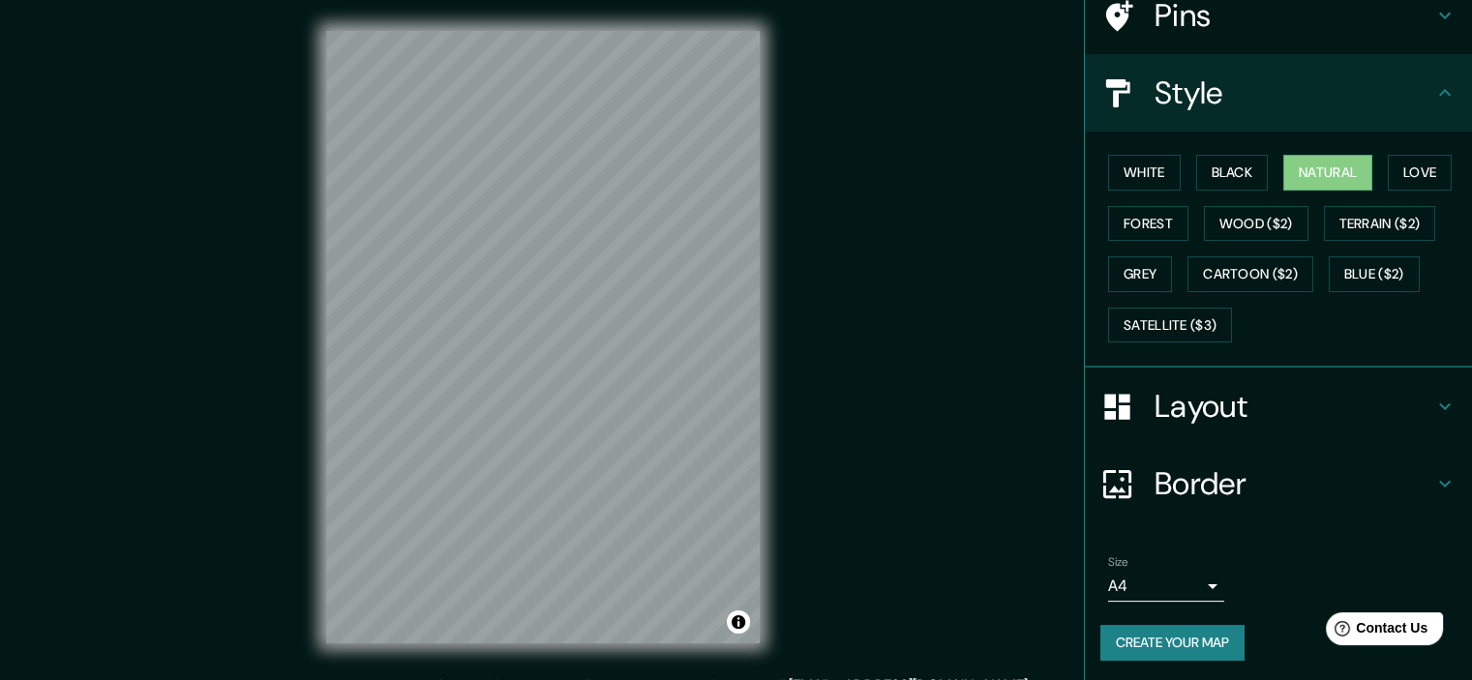
click at [1130, 651] on button "Create your map" at bounding box center [1172, 643] width 144 height 36
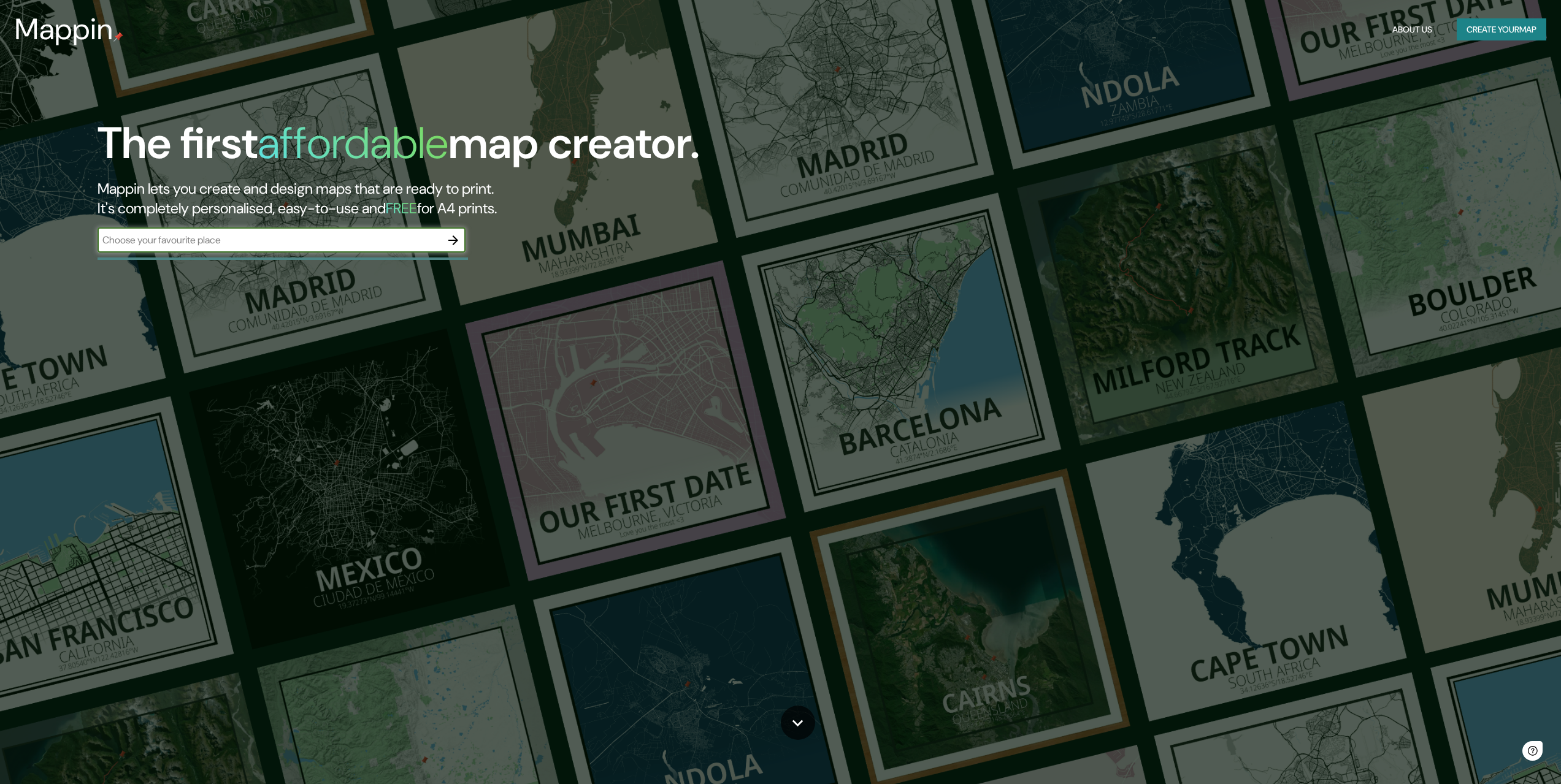
click at [339, 235] on input "text" at bounding box center [269, 240] width 344 height 14
type input "[GEOGRAPHIC_DATA]"
click at [451, 240] on icon "button" at bounding box center [453, 240] width 10 height 10
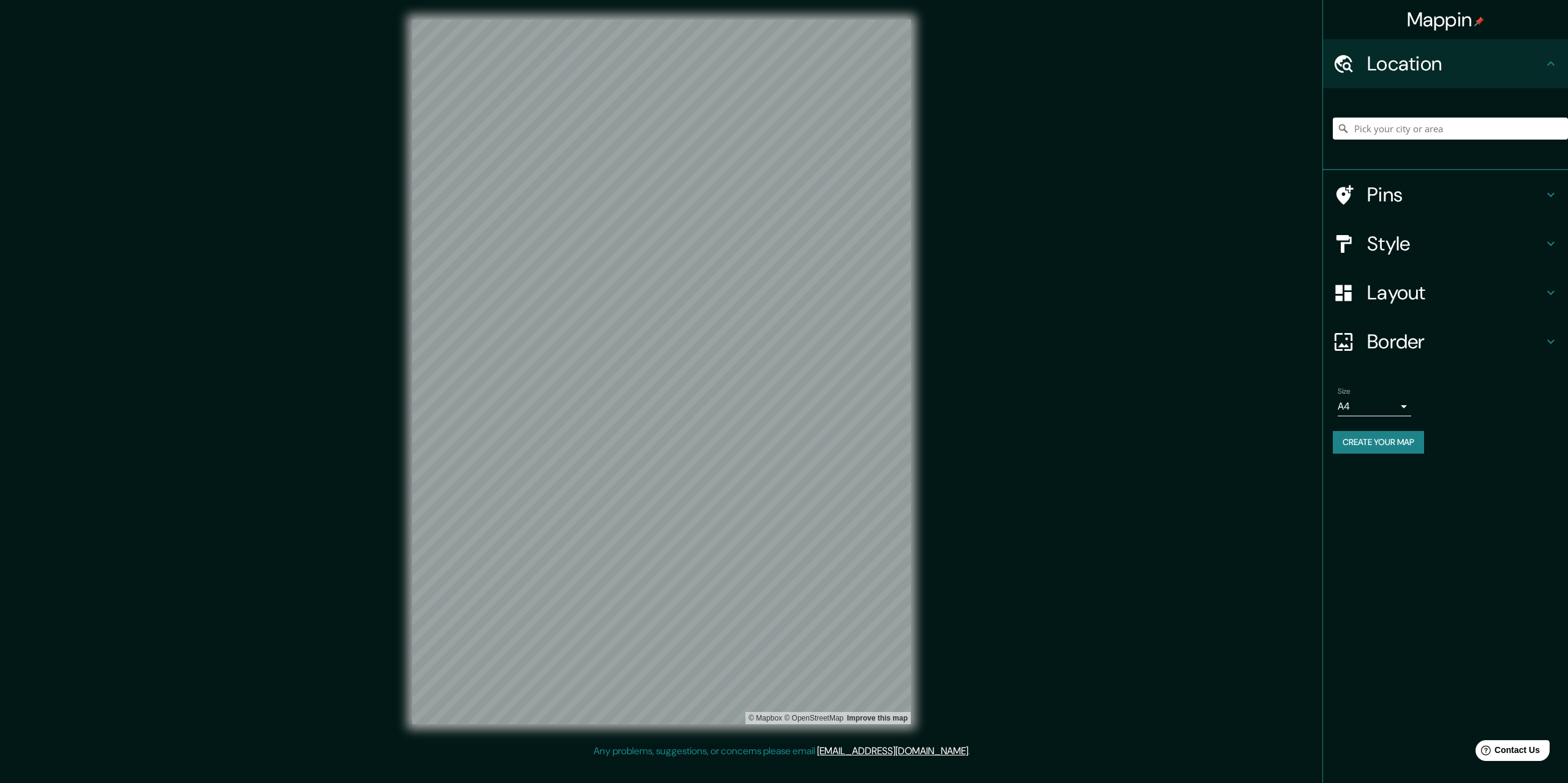
click at [932, 362] on div "Mappin Location Pins Style Layout Border Choose a border. Hint : you can make l…" at bounding box center [784, 382] width 1568 height 763
click at [1387, 254] on h4 "Style" at bounding box center [1455, 244] width 177 height 25
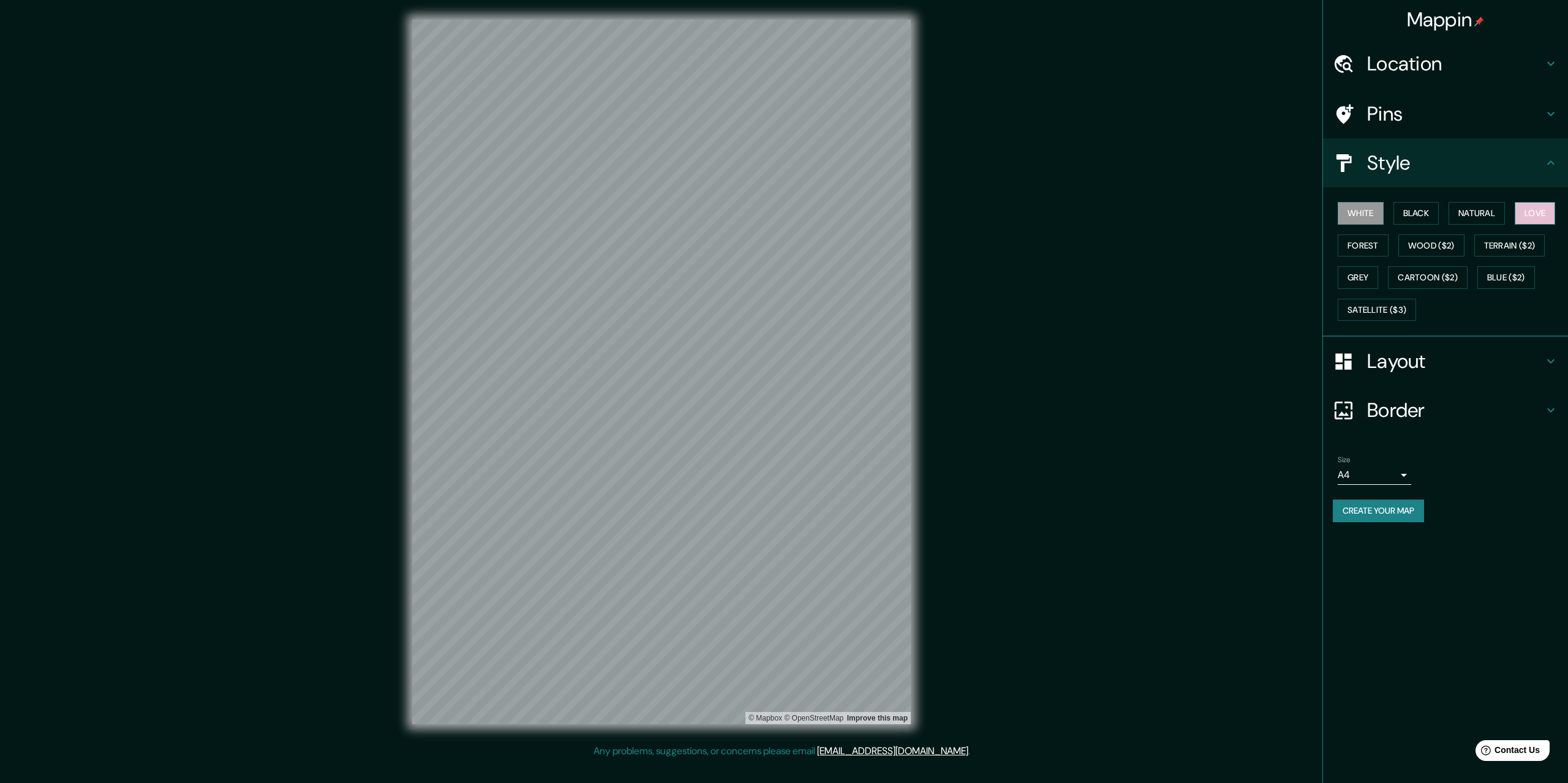
click at [1550, 214] on button "Love" at bounding box center [1535, 213] width 41 height 23
click at [1374, 249] on button "Forest" at bounding box center [1363, 246] width 51 height 23
click at [1404, 247] on button "Wood ($2)" at bounding box center [1431, 246] width 66 height 23
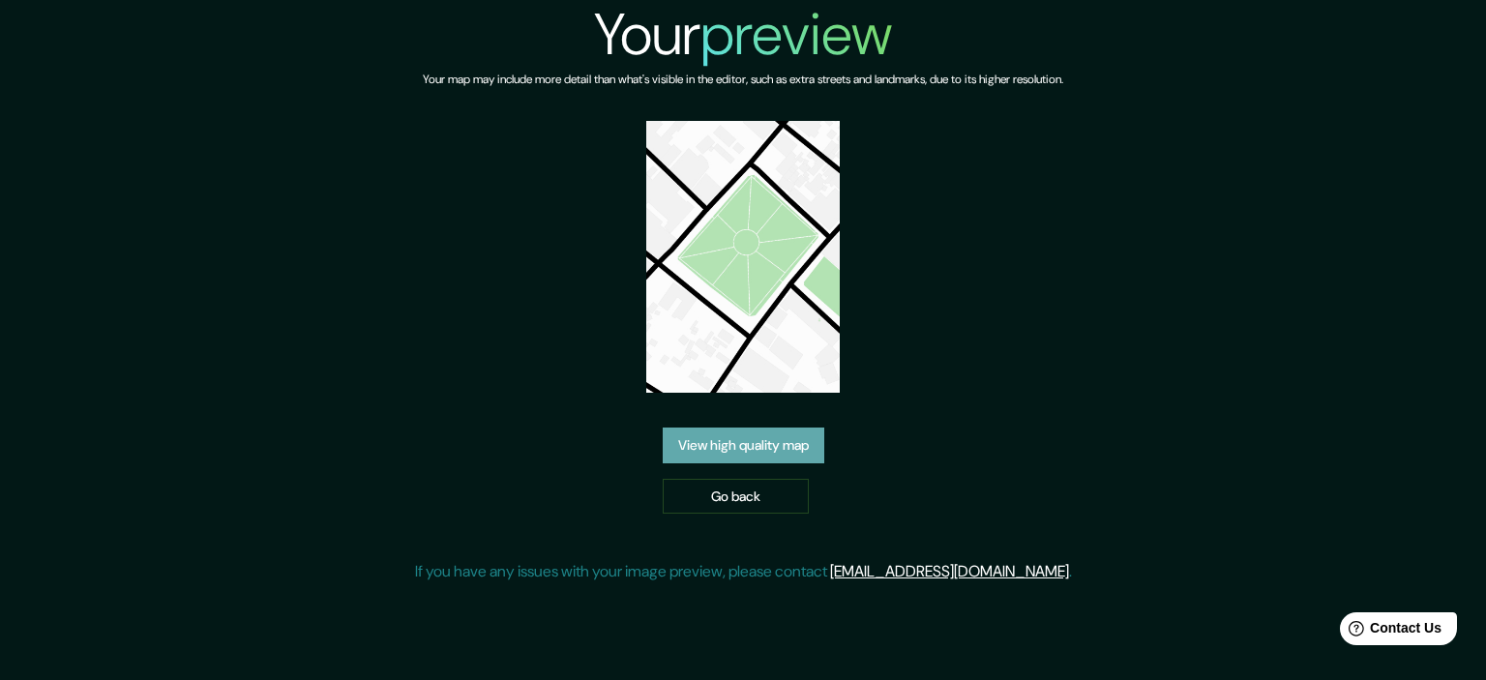
click at [764, 447] on link "View high quality map" at bounding box center [744, 446] width 162 height 36
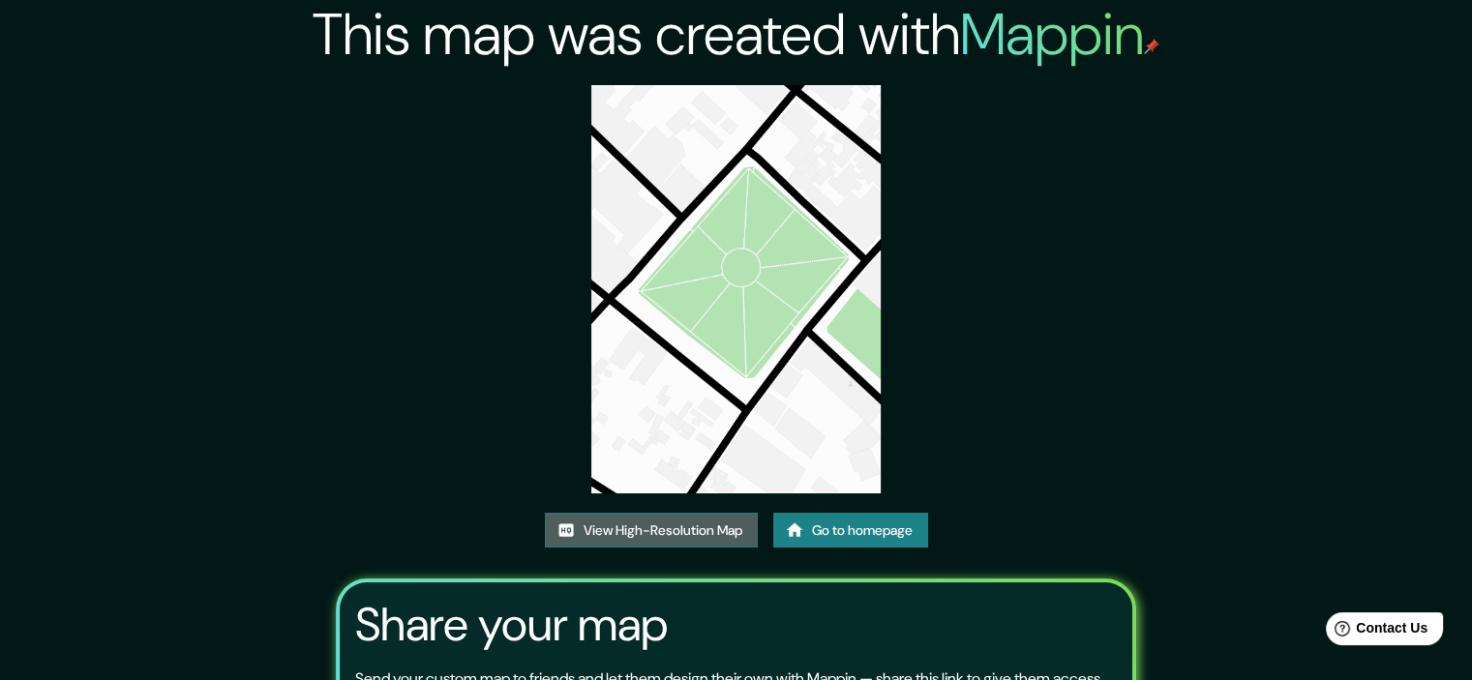
click at [652, 537] on link "View High-Resolution Map" at bounding box center [651, 531] width 213 height 36
